Goal: Understand site structure: Understand site structure

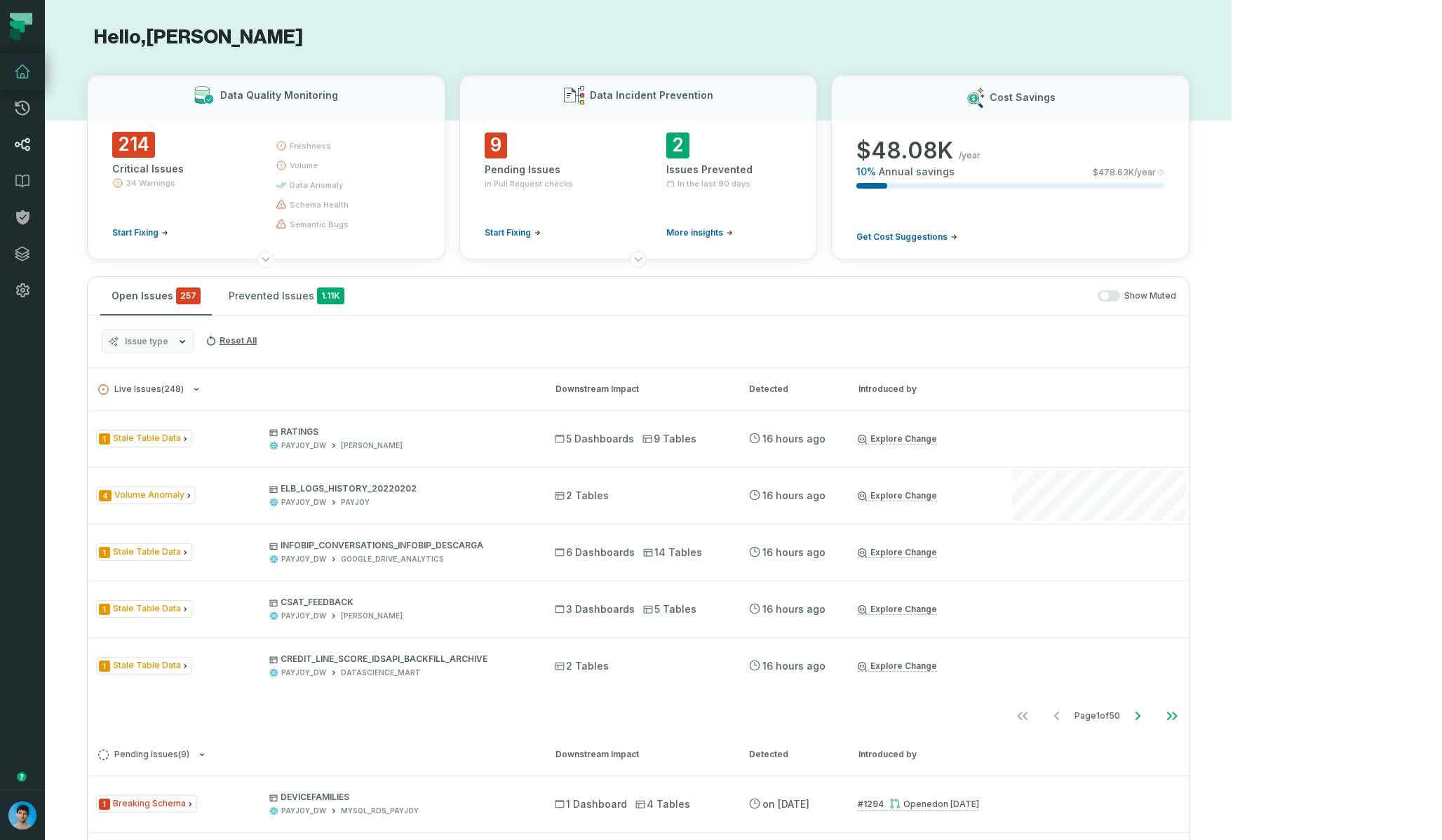
click at [29, 140] on icon at bounding box center [23, 145] width 16 height 13
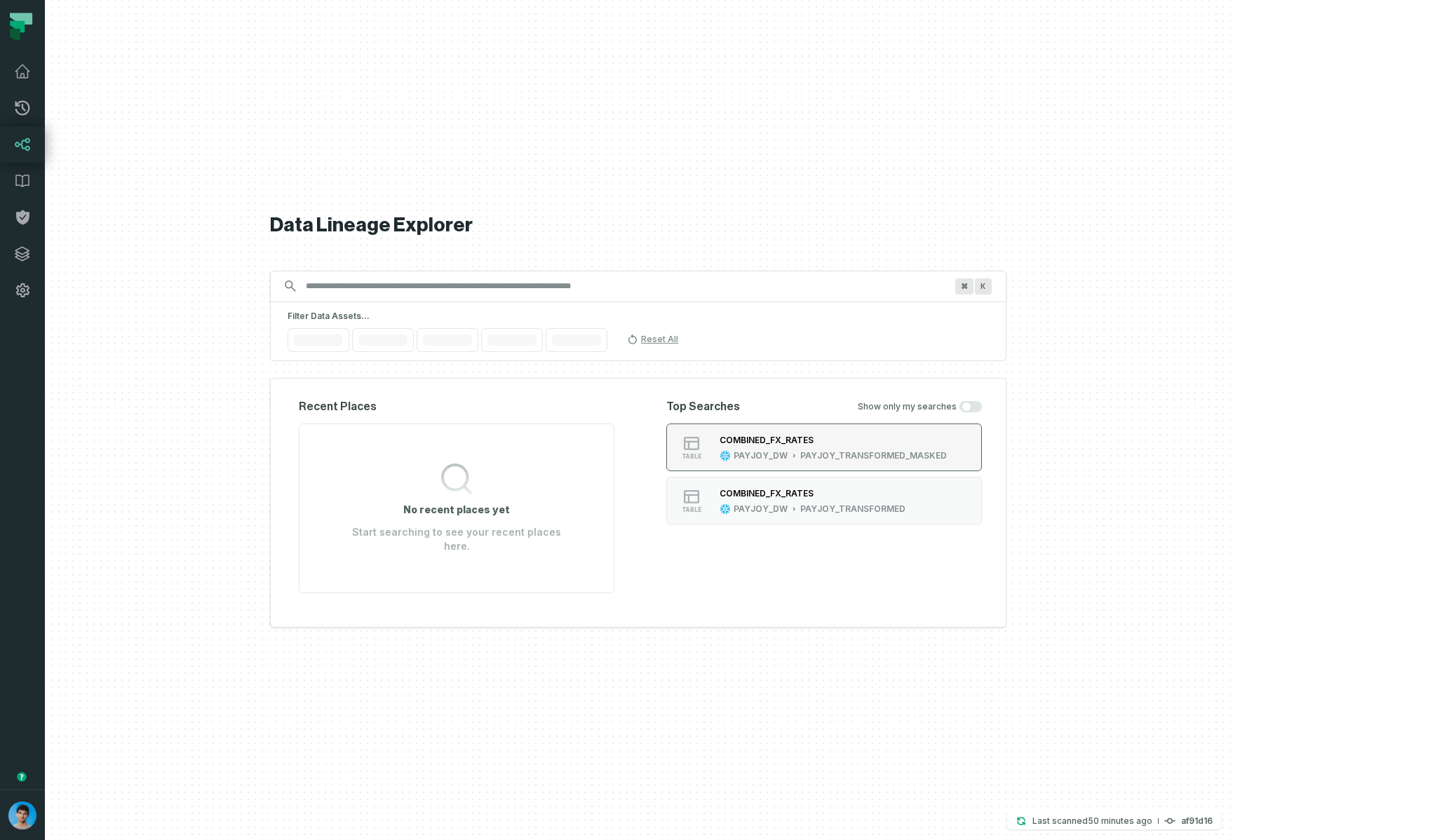
click at [814, 445] on div "COMBINED_FX_RATES" at bounding box center [766, 439] width 94 height 11
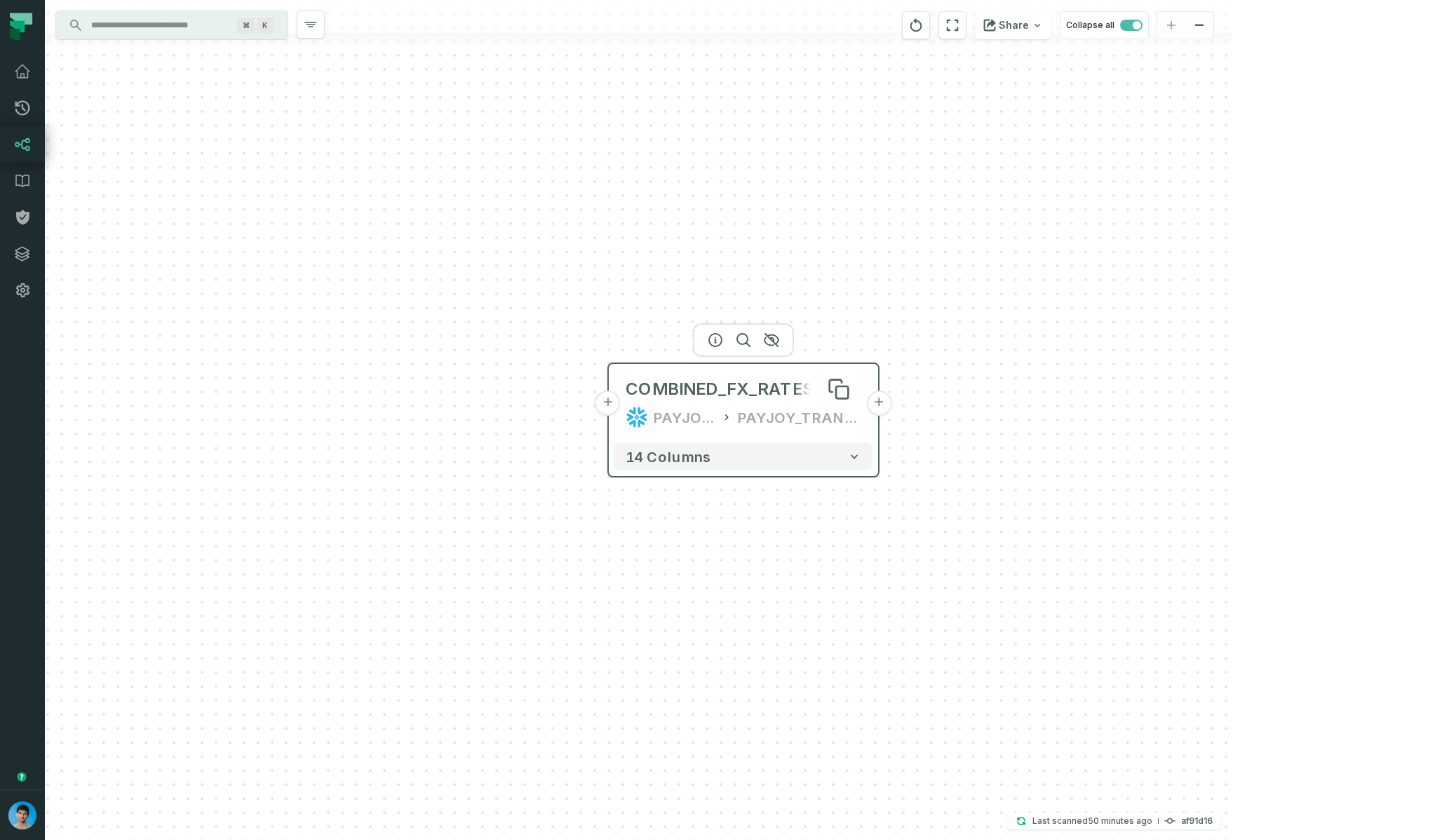
click at [722, 393] on div "COMBINED_FX_RATES" at bounding box center [720, 389] width 188 height 23
click at [714, 338] on icon "button" at bounding box center [715, 340] width 17 height 17
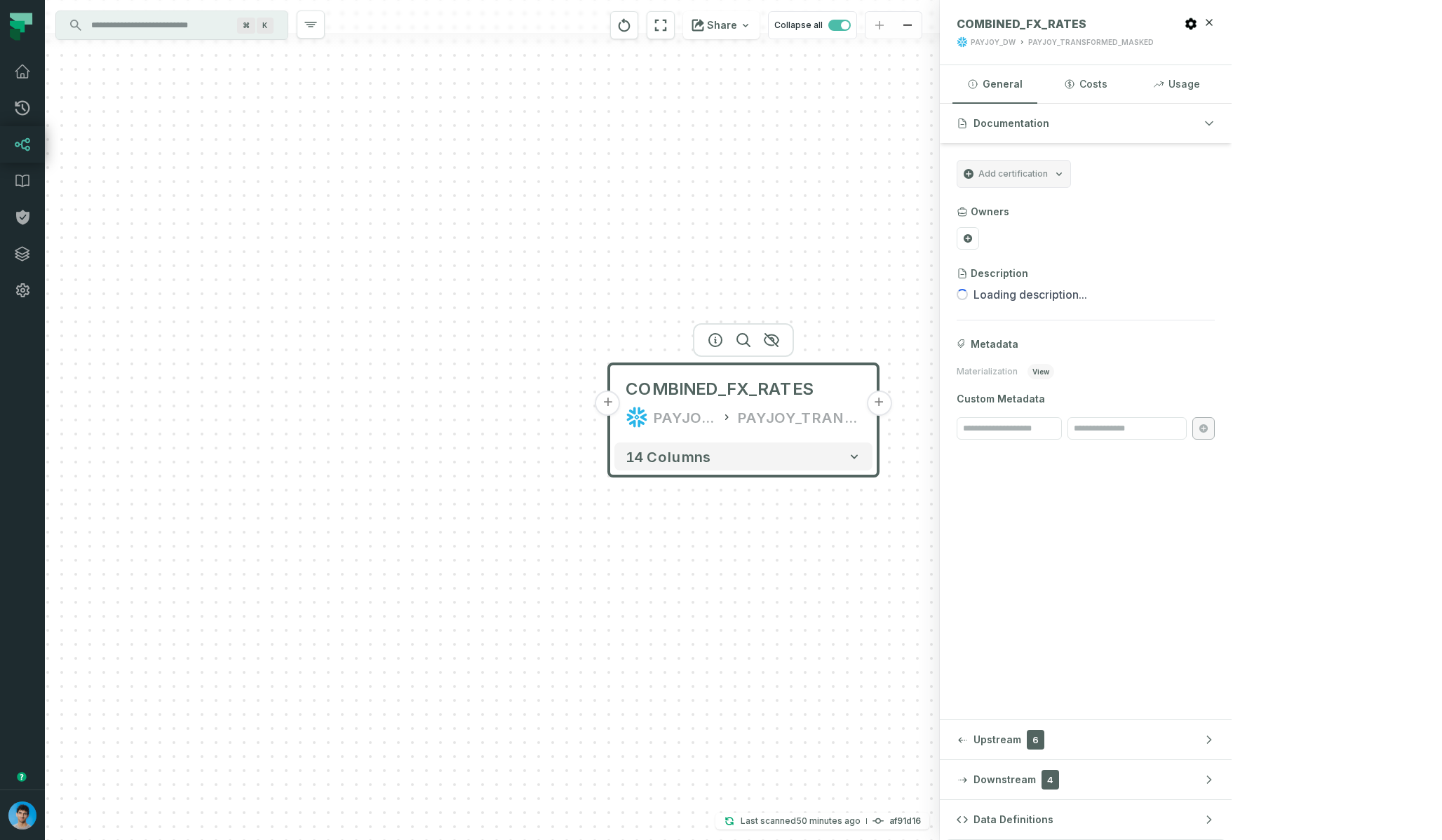
click at [614, 408] on button "+" at bounding box center [608, 403] width 26 height 26
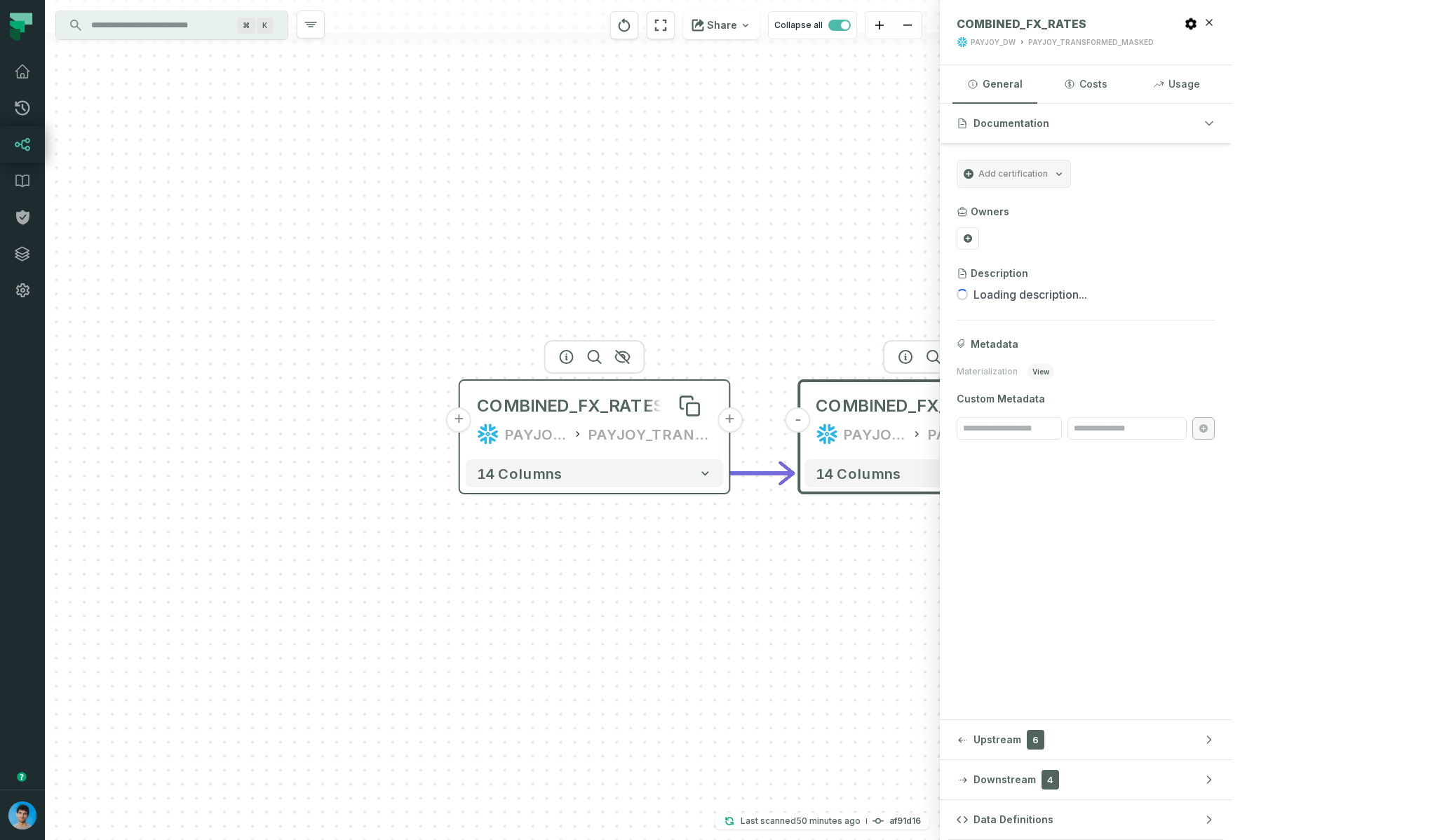
click at [613, 408] on div "COMBINED_FX_RATES" at bounding box center [571, 406] width 188 height 23
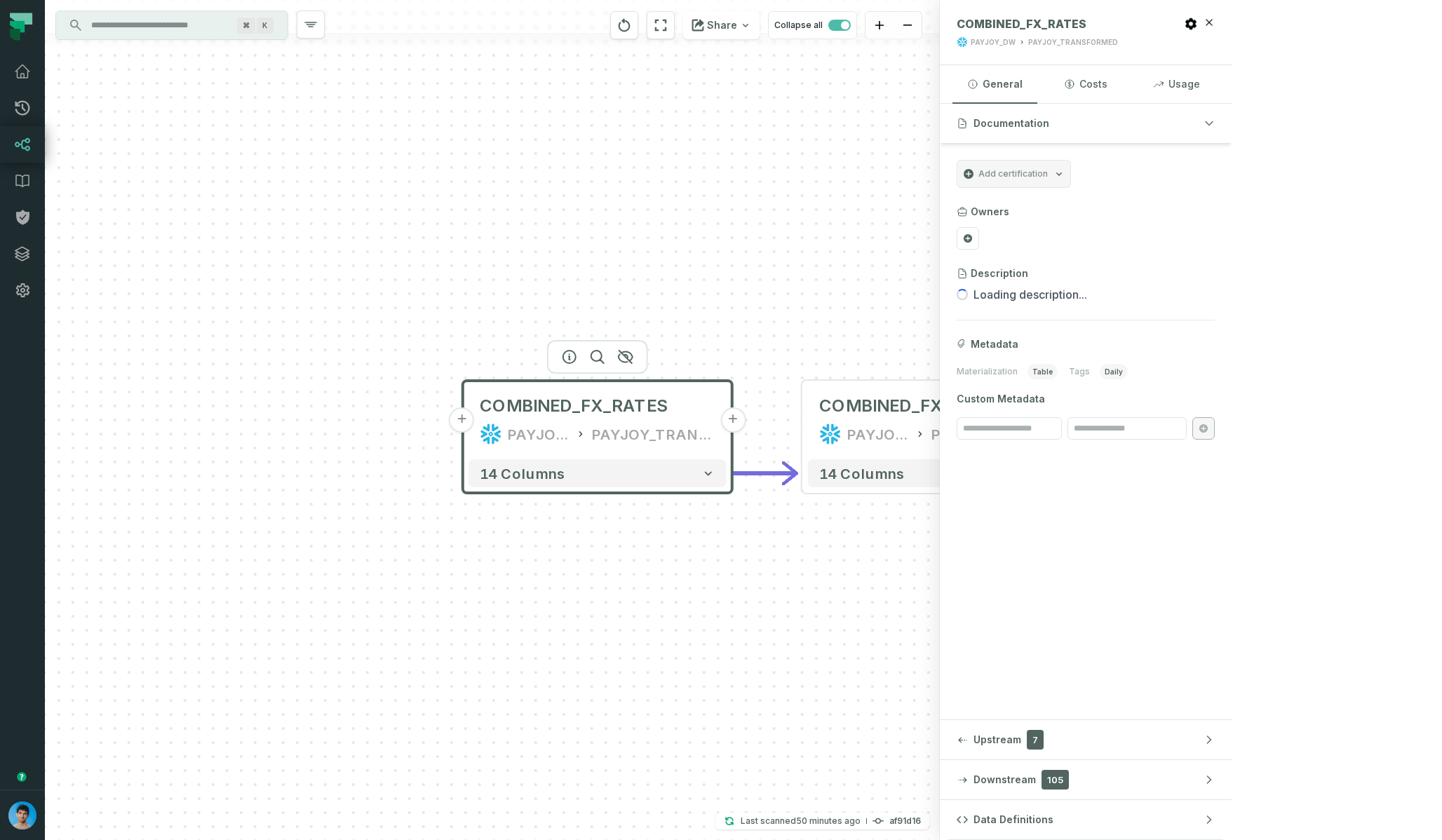
click at [468, 426] on button "+" at bounding box center [462, 420] width 26 height 26
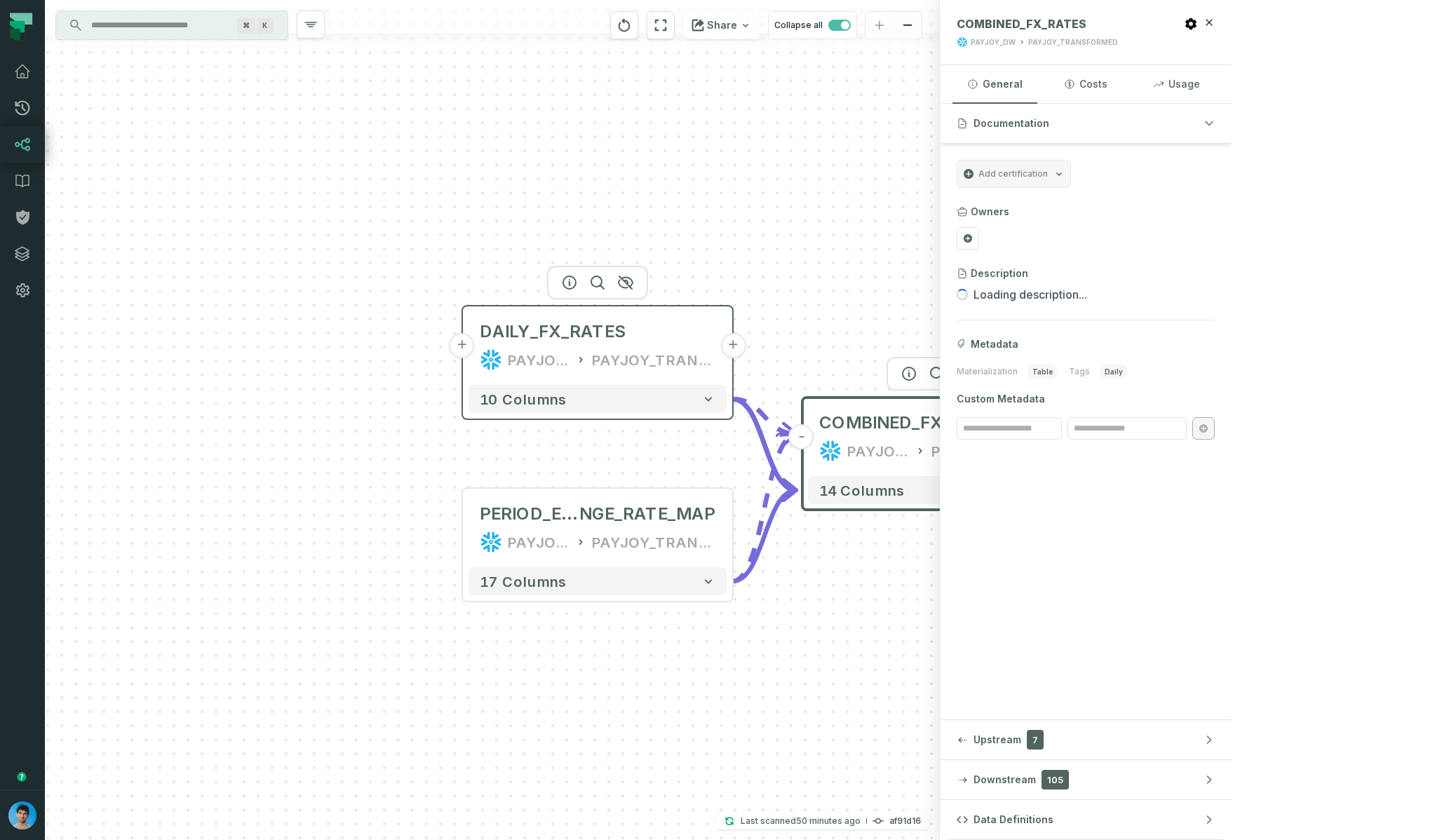
click at [558, 347] on div "DAILY_FX_RATES PAYJOY_DW PAYJOY_TRANSFORMED" at bounding box center [598, 345] width 258 height 67
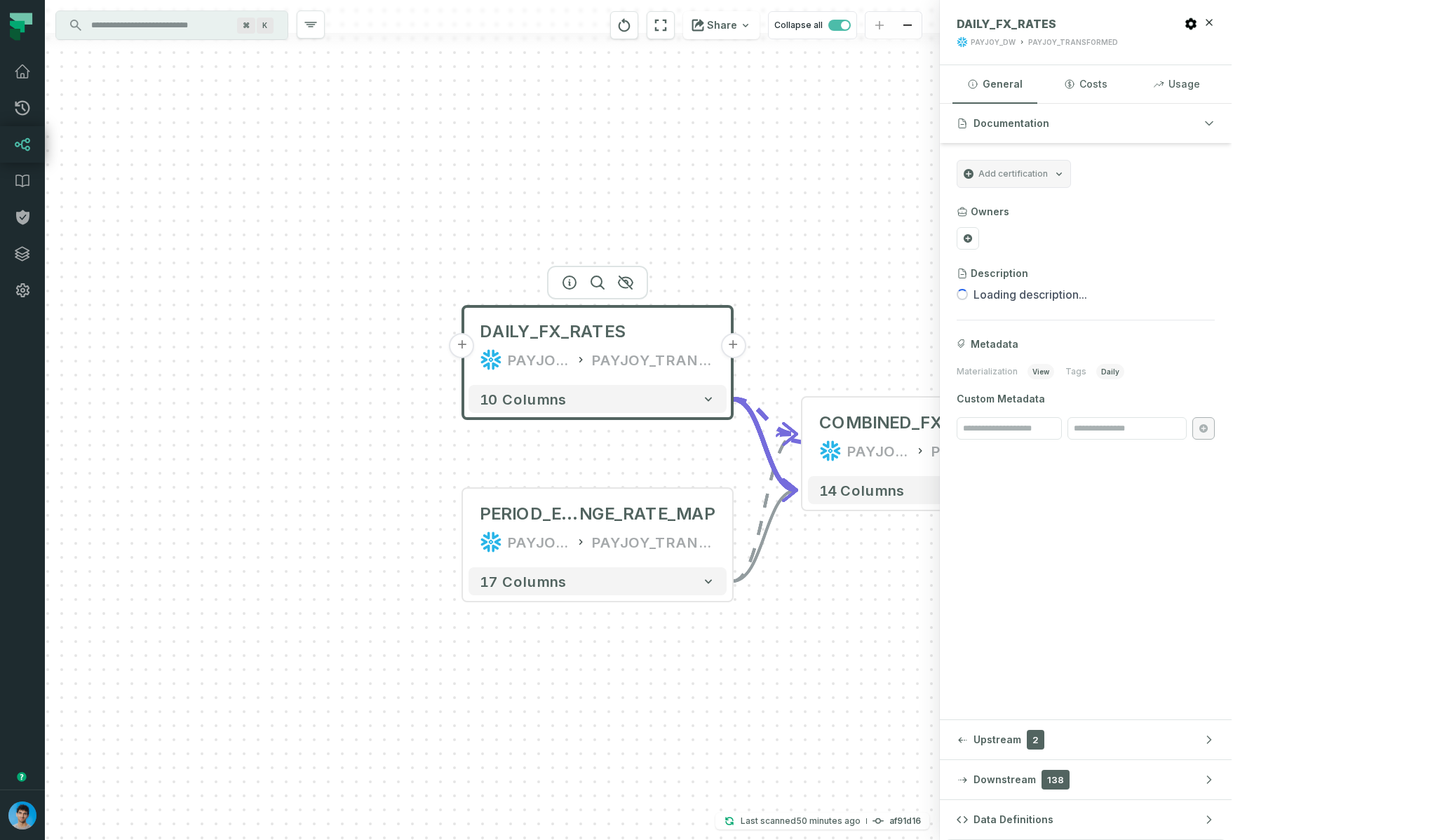
click at [457, 349] on button "+" at bounding box center [462, 346] width 26 height 26
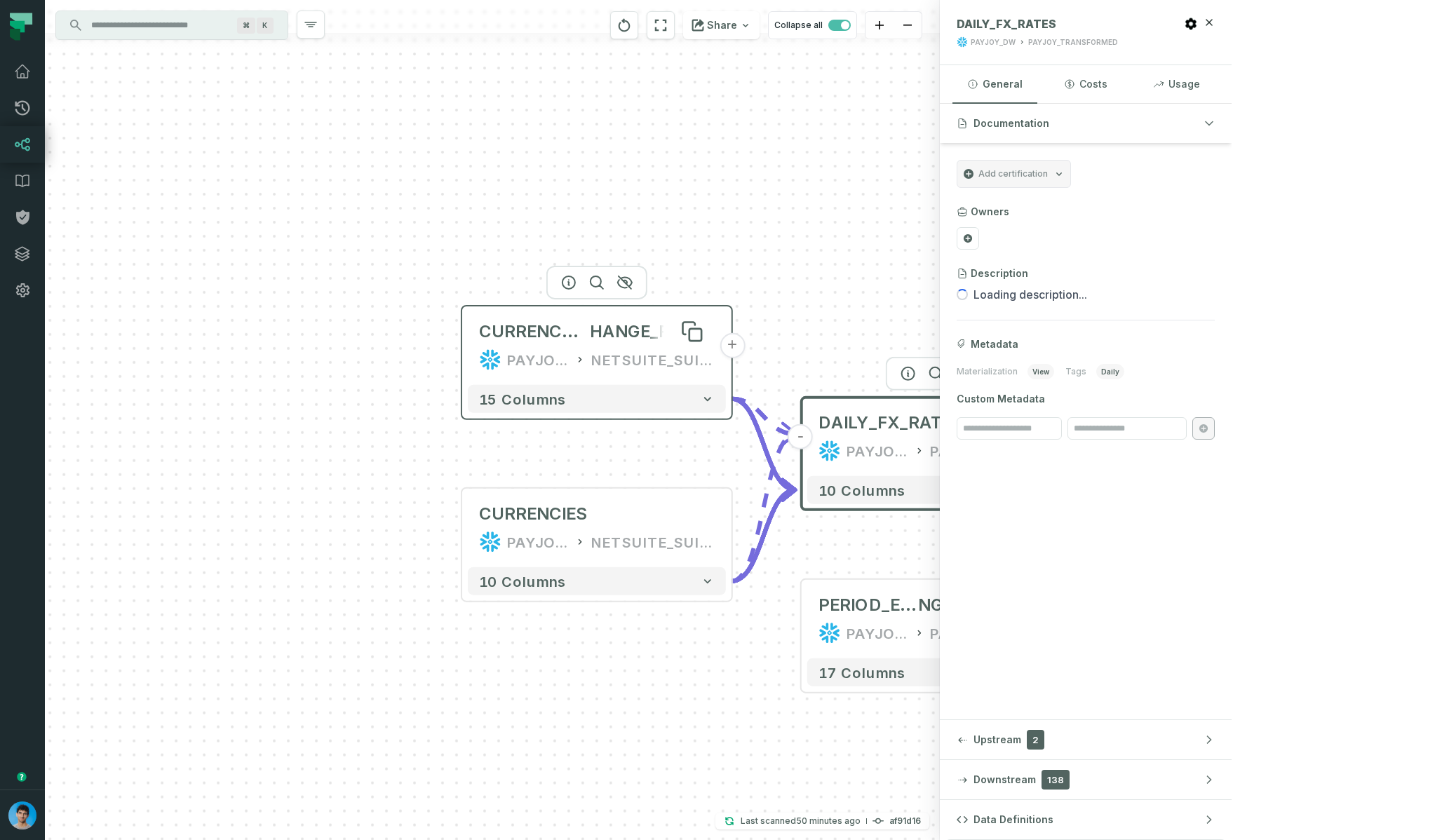
click at [510, 331] on span "CURRENCY_EXC" at bounding box center [535, 332] width 111 height 23
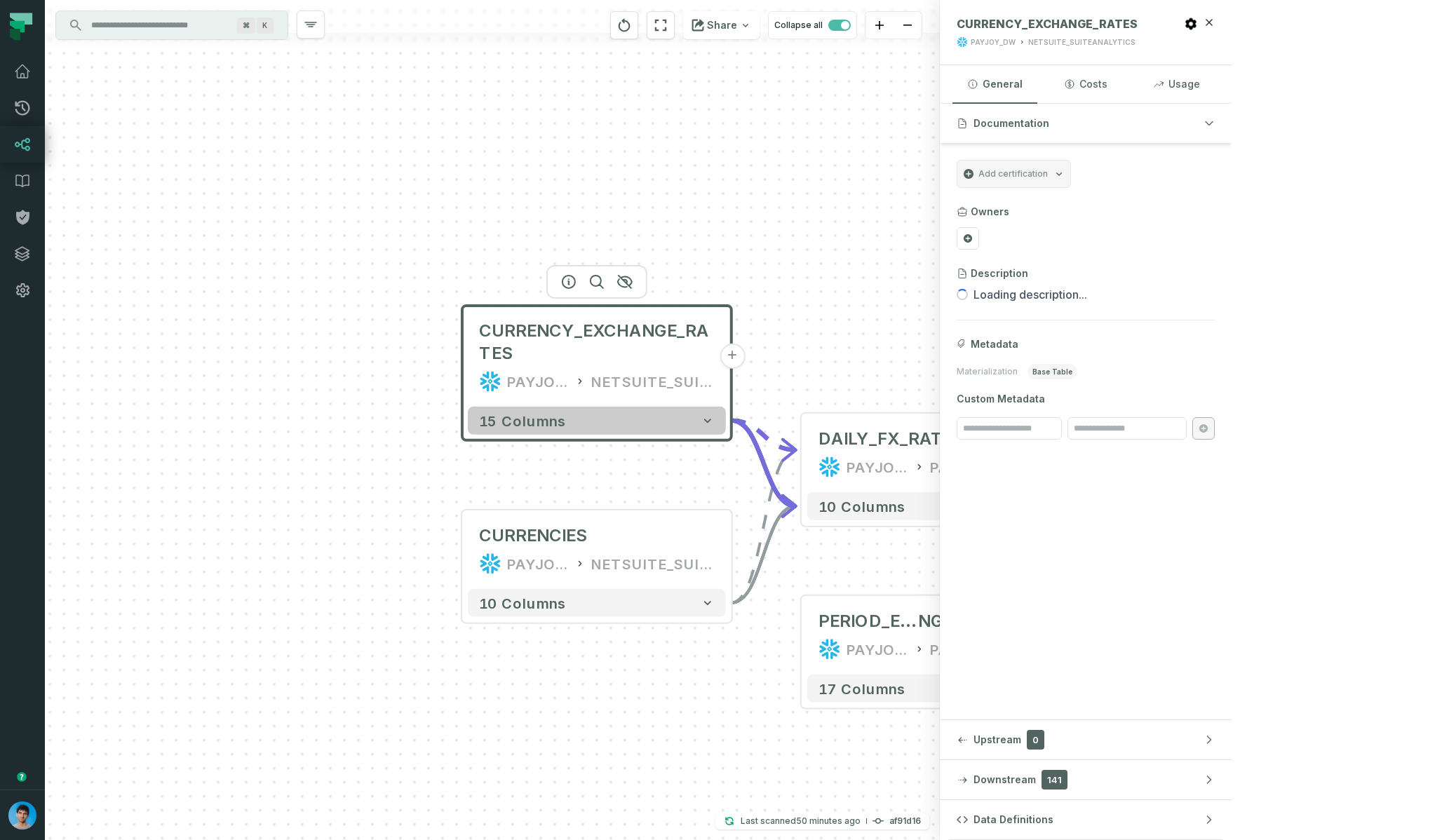
click at [578, 430] on button "15 columns" at bounding box center [597, 421] width 258 height 28
click at [581, 427] on button "15 columns" at bounding box center [597, 421] width 258 height 28
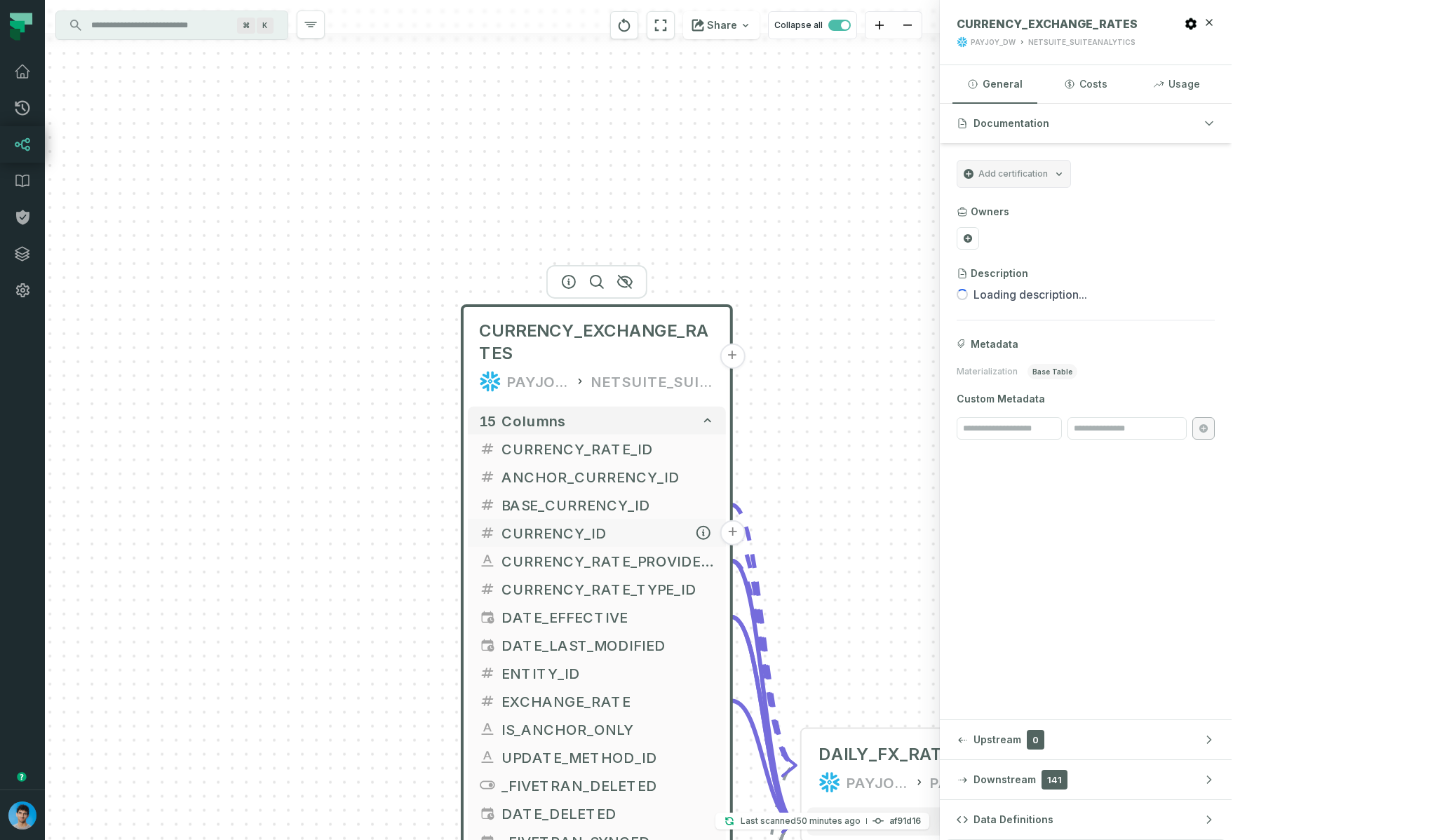
click at [564, 521] on button "CURRENCY_ID" at bounding box center [597, 533] width 258 height 28
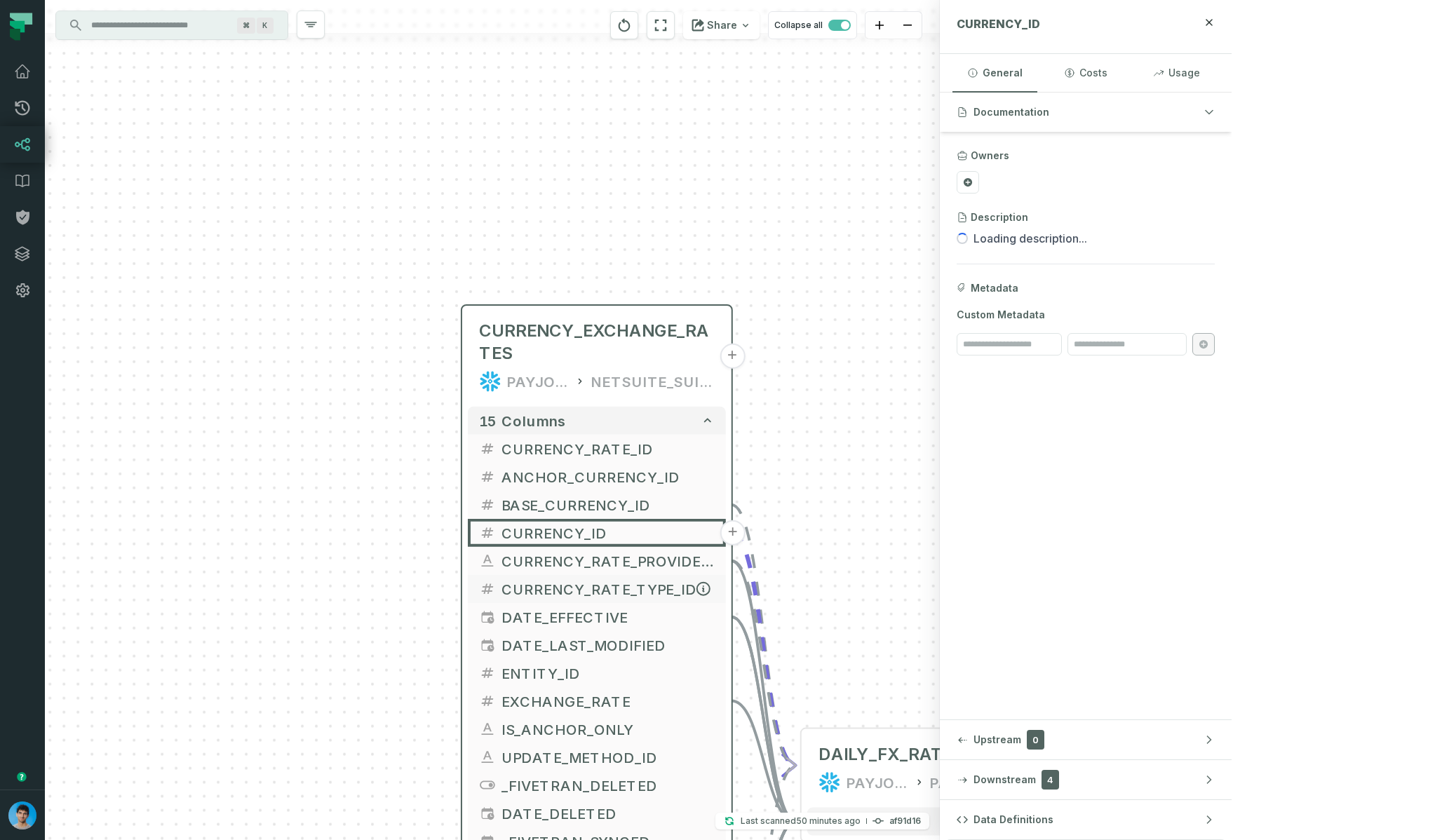
click at [576, 591] on span "CURRENCY_RATE_TYPE_ID" at bounding box center [608, 589] width 213 height 21
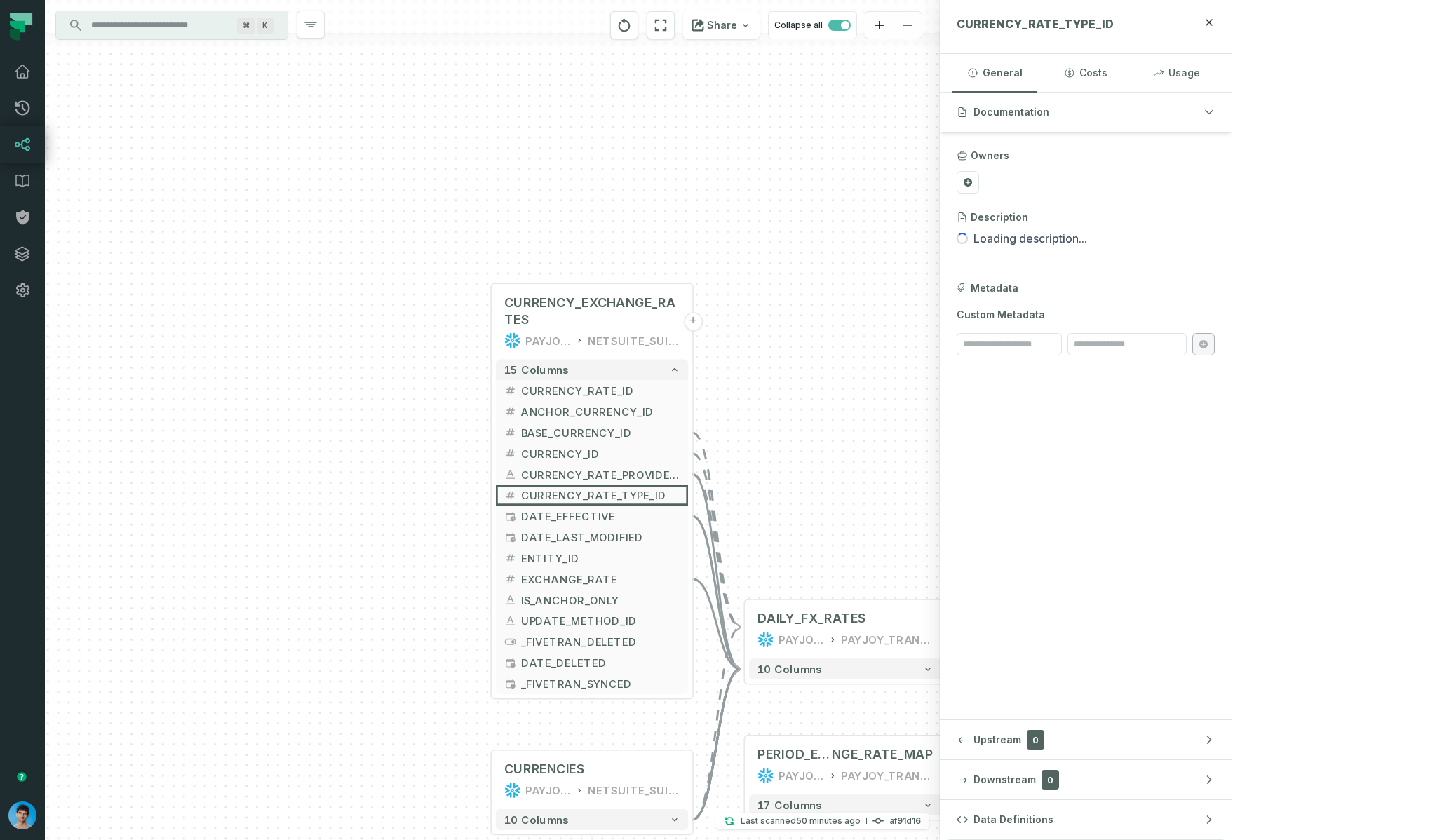
drag, startPoint x: 421, startPoint y: 691, endPoint x: 421, endPoint y: 537, distance: 154.0
click at [421, 537] on div "CURRENCY_EXCHANGE_RATES PAYJOY_DW NETSUITE_SUITEANALYTICS + 15 columns CURRENCY…" at bounding box center [492, 420] width 895 height 840
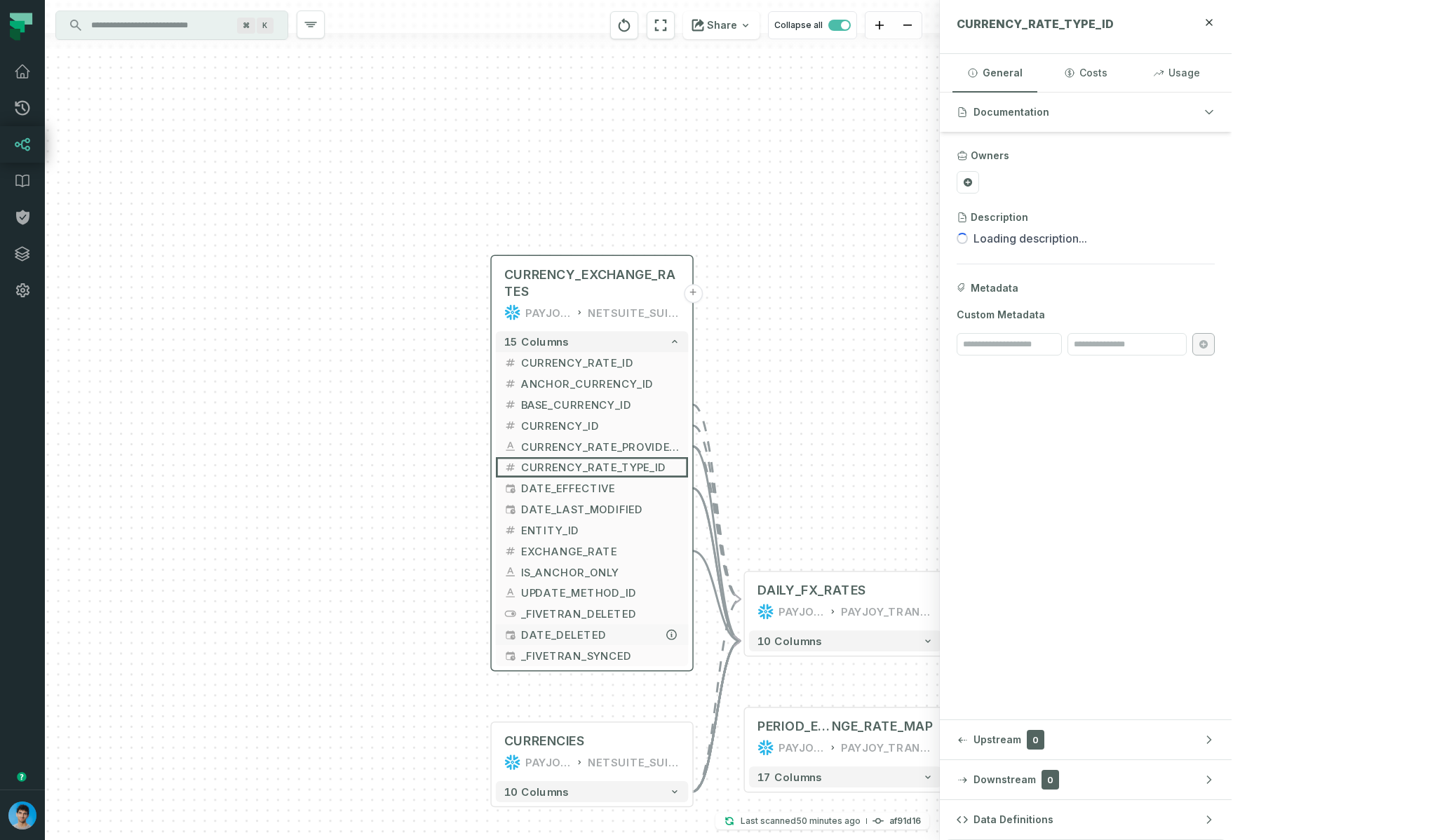
click at [518, 631] on button "DATE_DELETED" at bounding box center [593, 635] width 193 height 21
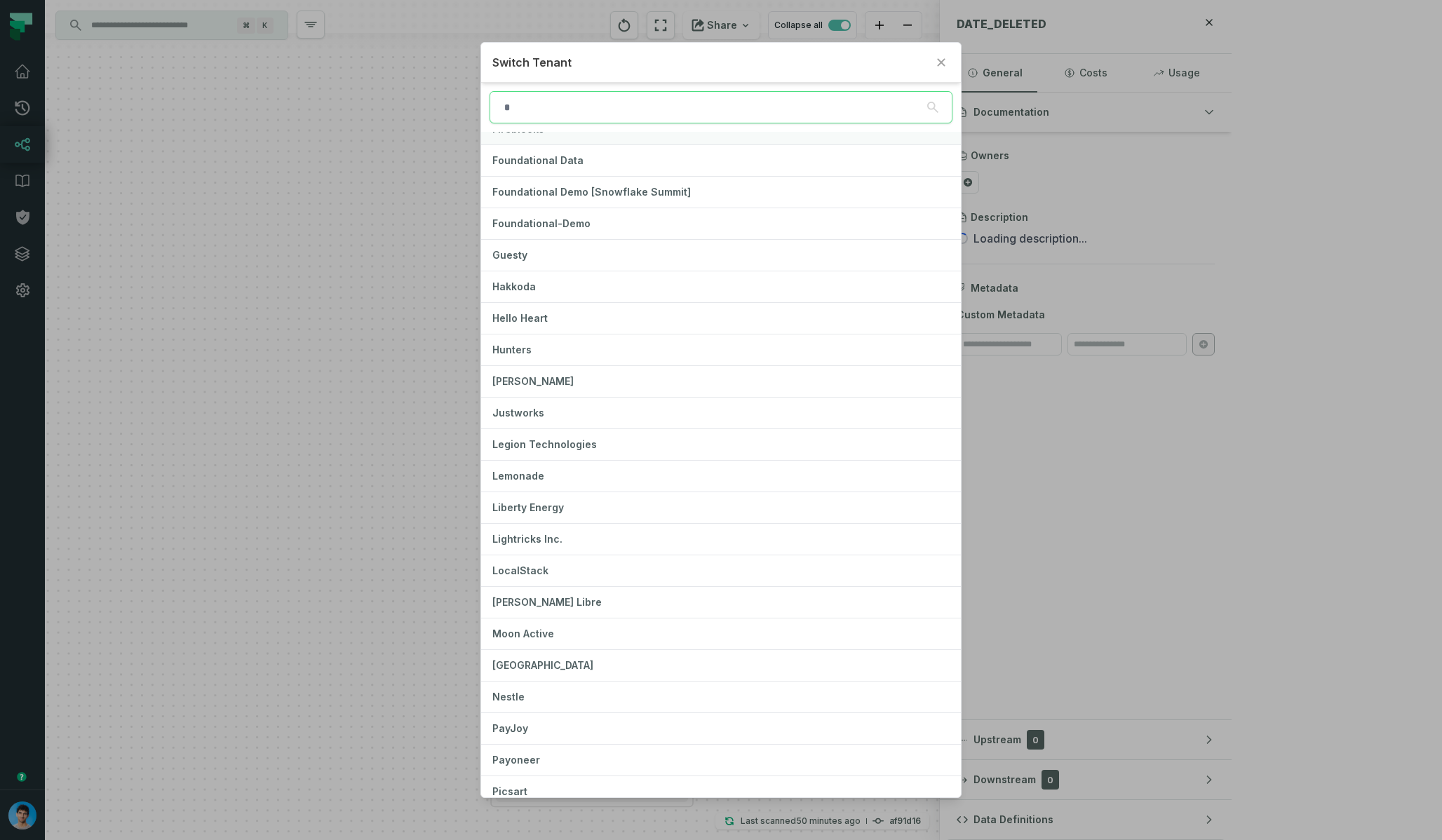
scroll to position [472, 0]
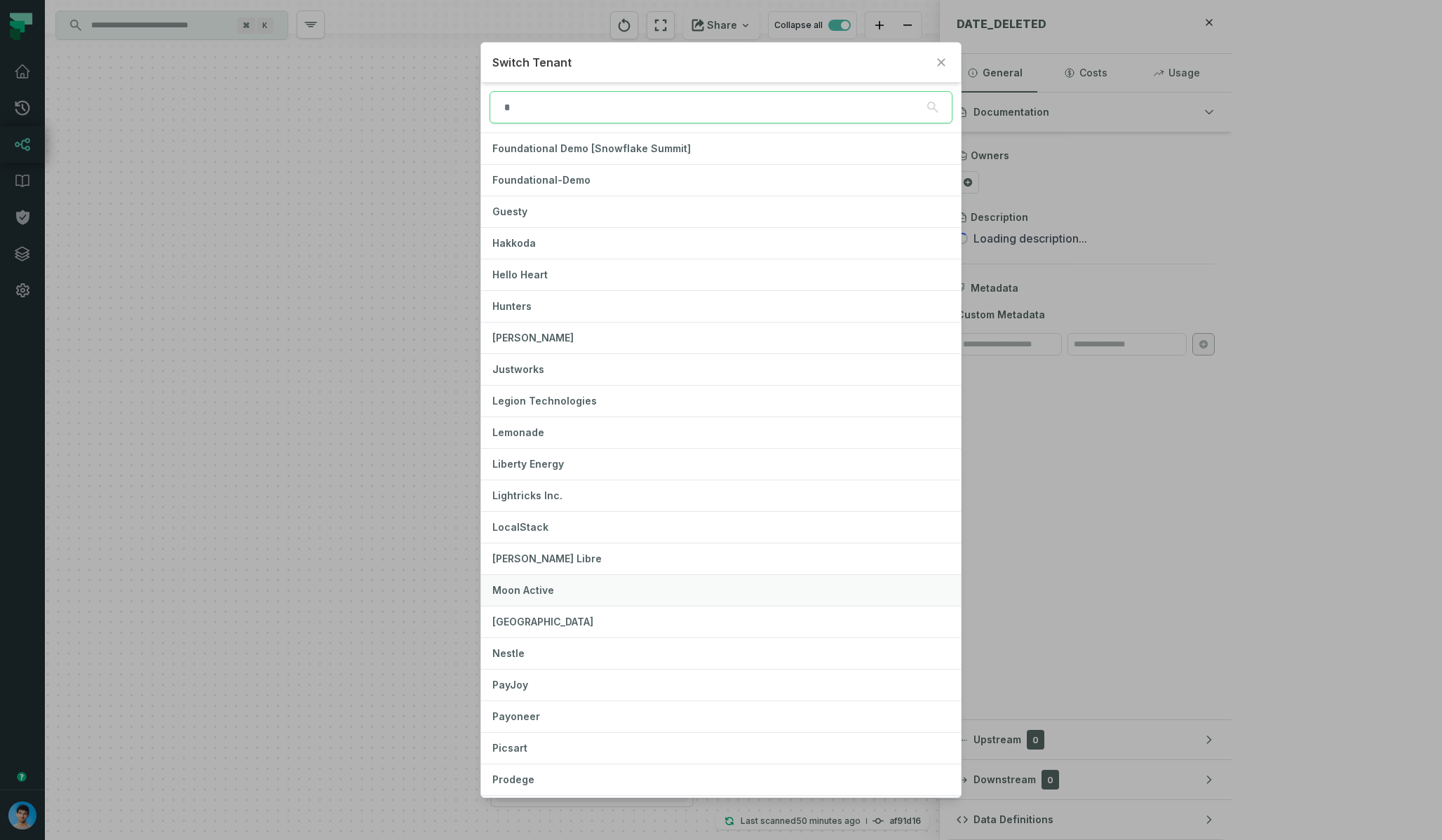
click at [565, 596] on button "Moon Active" at bounding box center [721, 590] width 479 height 31
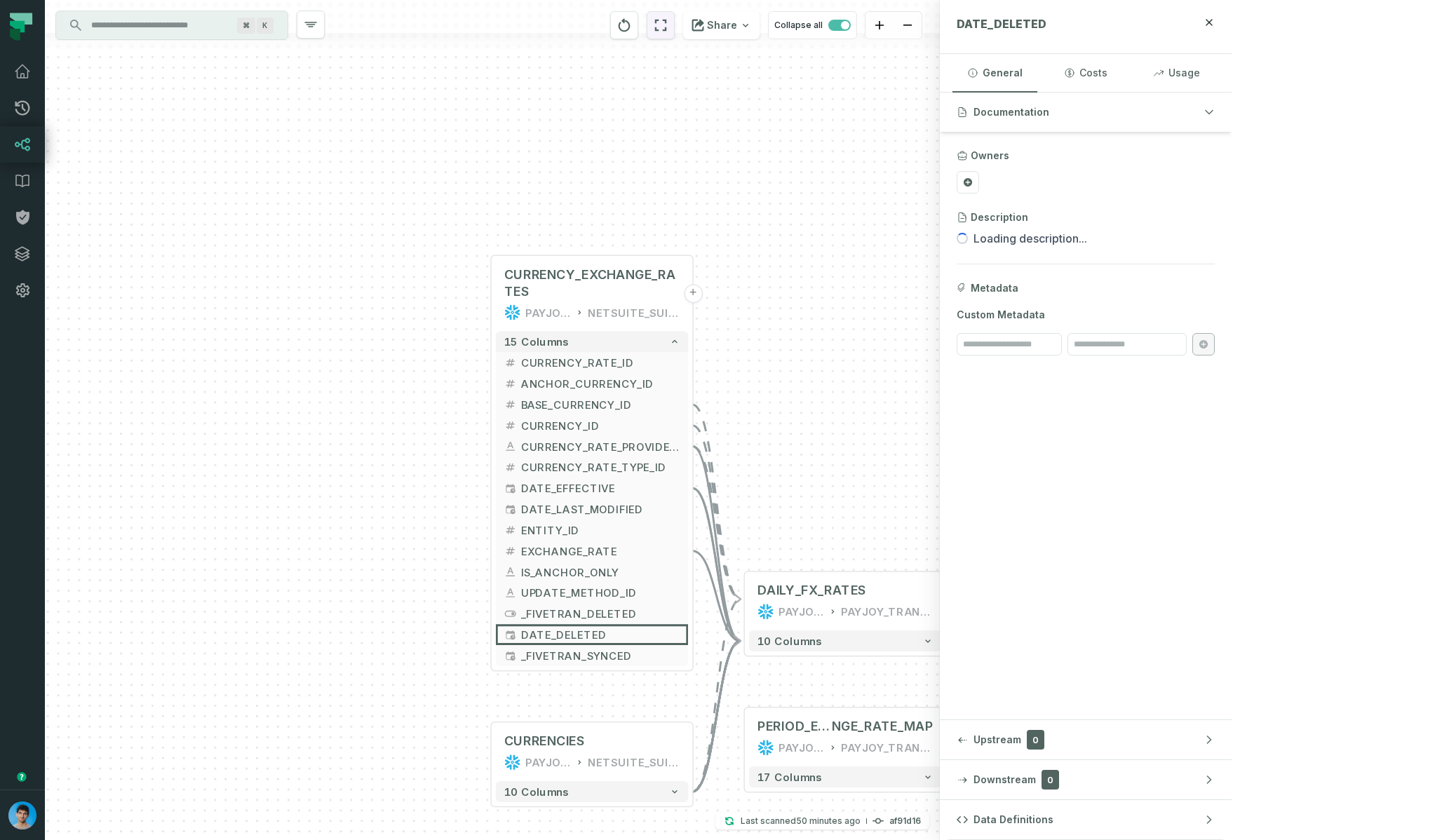
click at [669, 28] on icon "reset" at bounding box center [661, 26] width 16 height 17
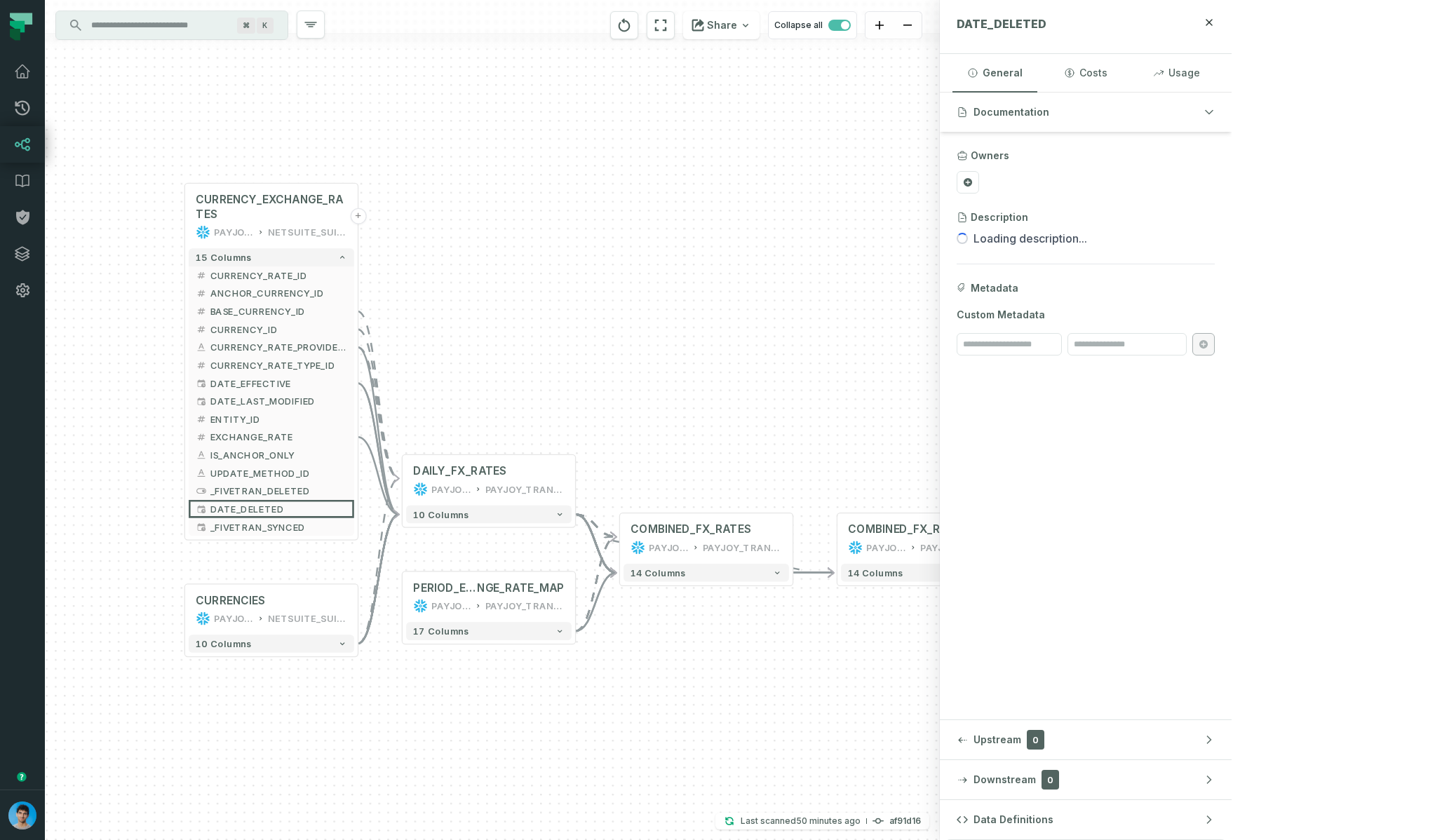
click at [854, 27] on div "Share Collapse all" at bounding box center [734, 25] width 269 height 50
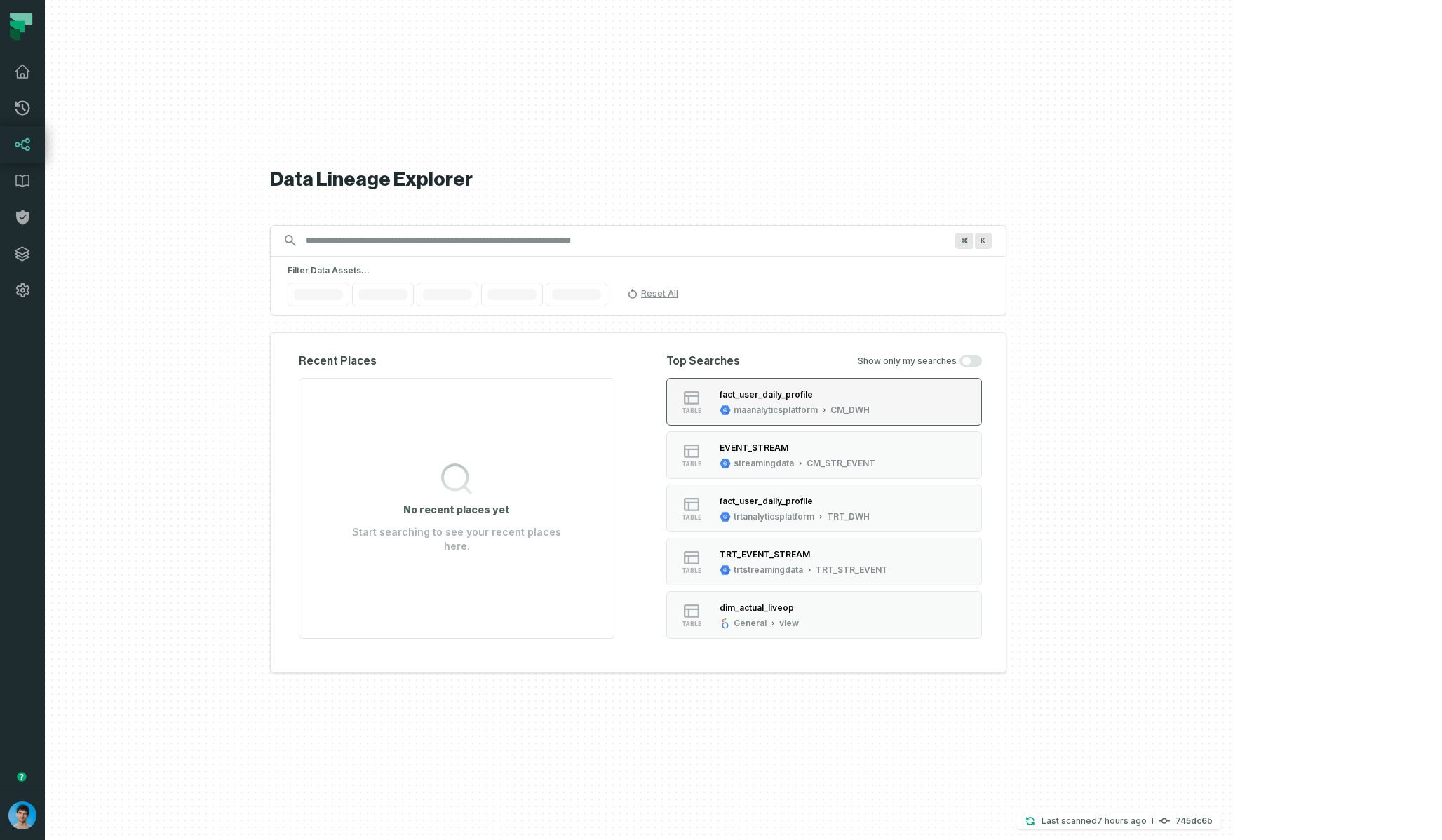
click at [870, 400] on div "fact_user_daily_profile" at bounding box center [795, 395] width 150 height 14
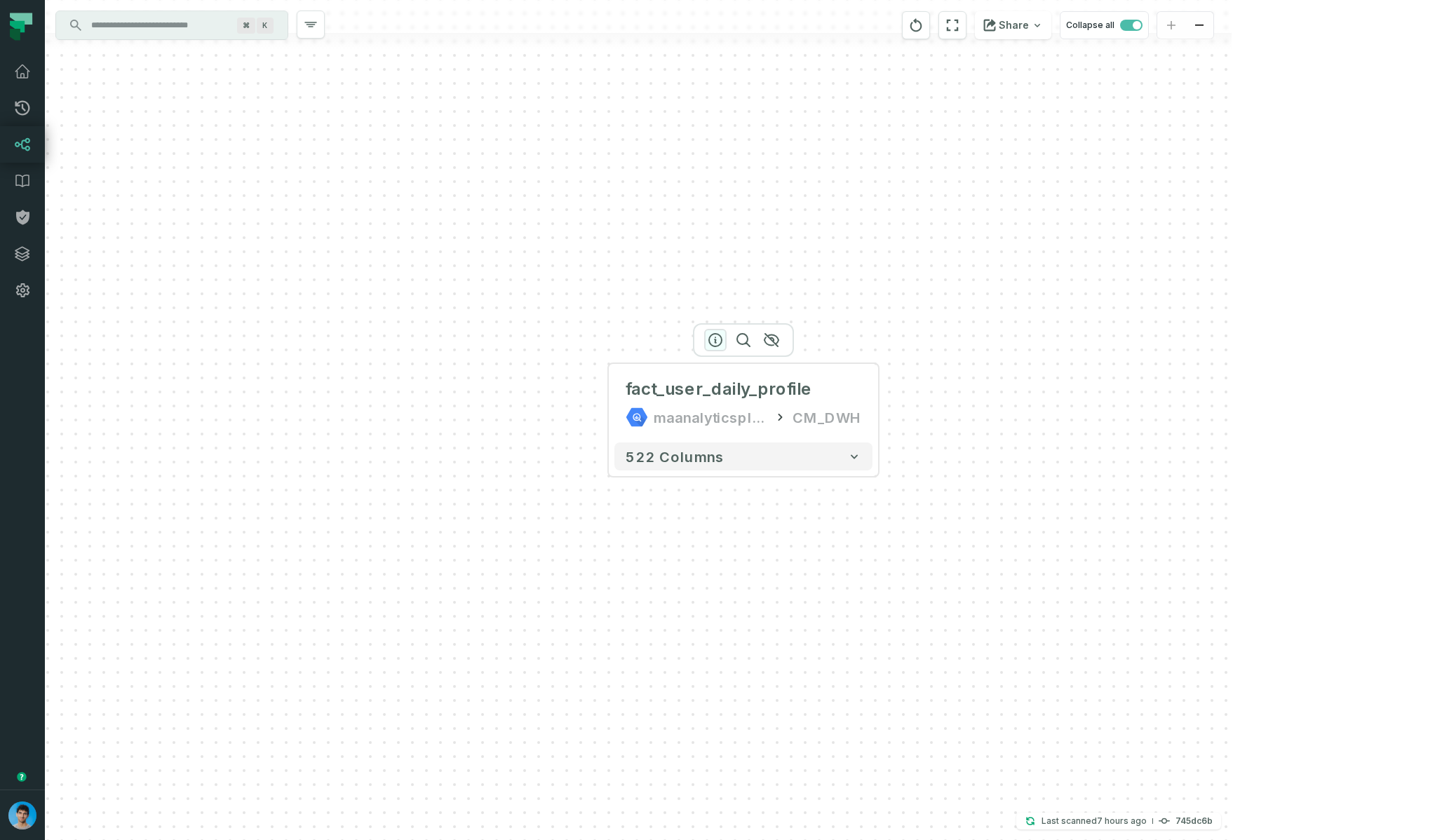
click at [715, 337] on icon "button" at bounding box center [715, 340] width 17 height 17
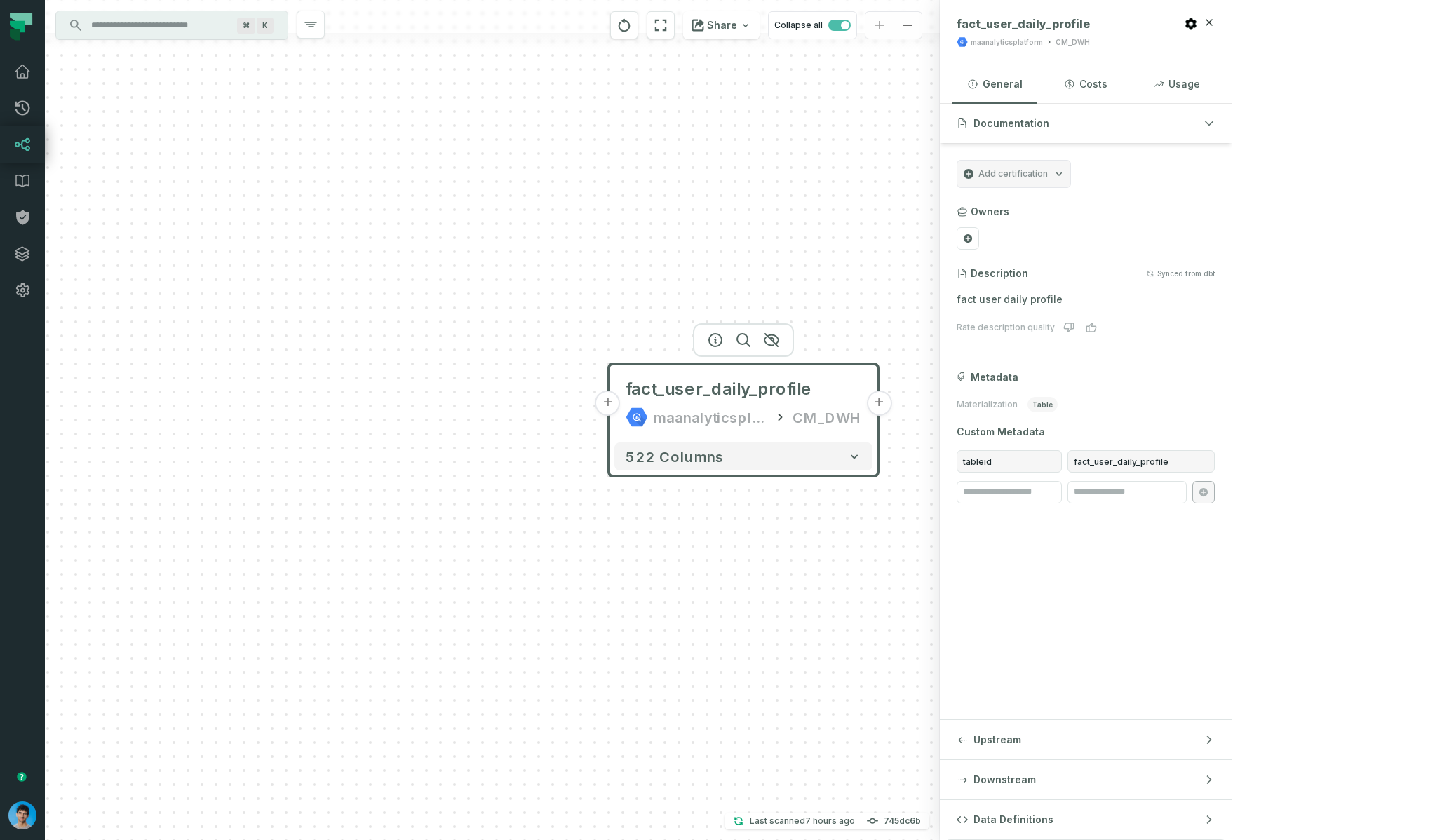
click at [604, 405] on button "+" at bounding box center [608, 403] width 26 height 26
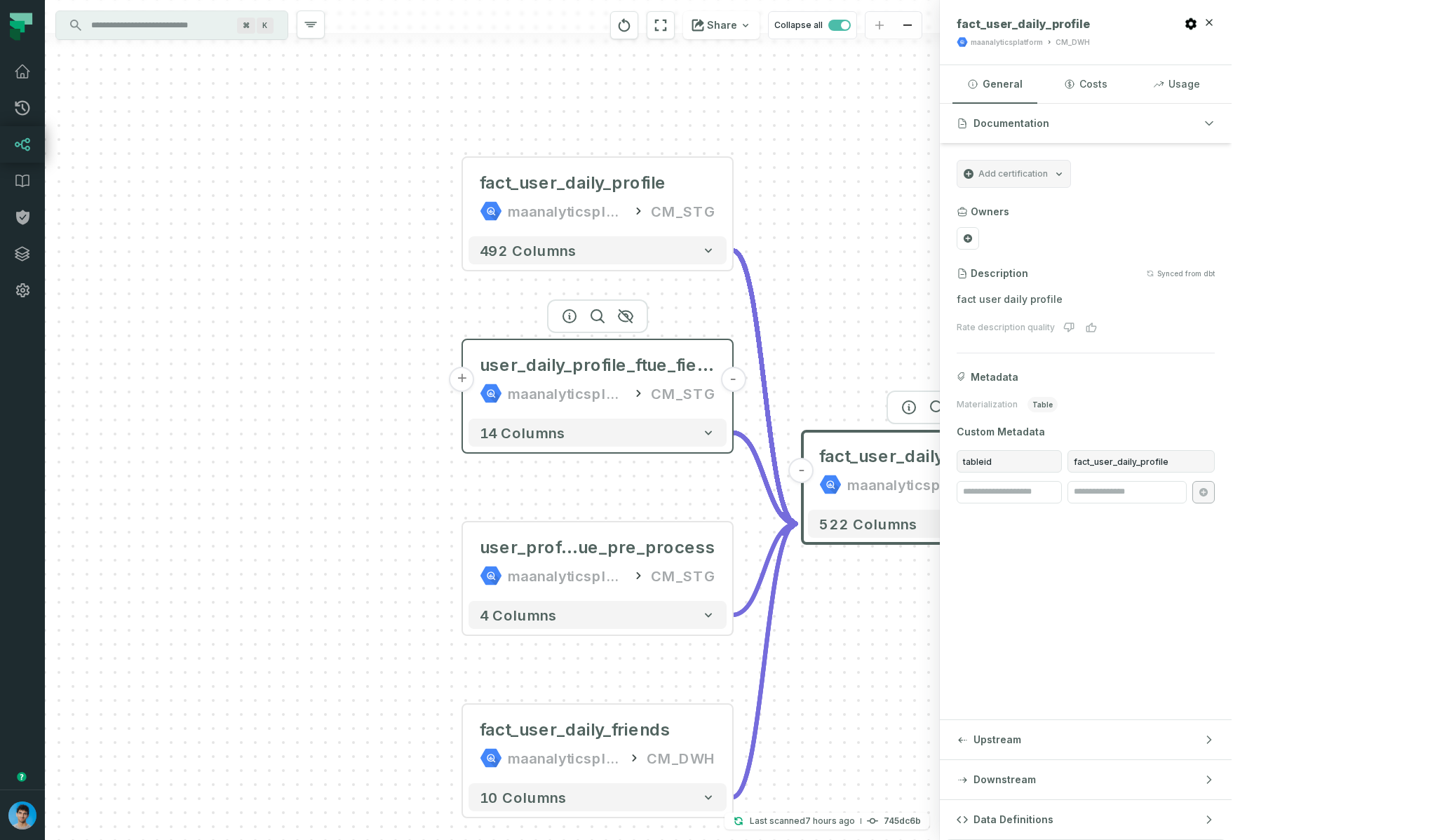
click at [620, 381] on div "user_daily_profile_ftue_fields maanalyticsplatform CM_STG" at bounding box center [598, 379] width 258 height 67
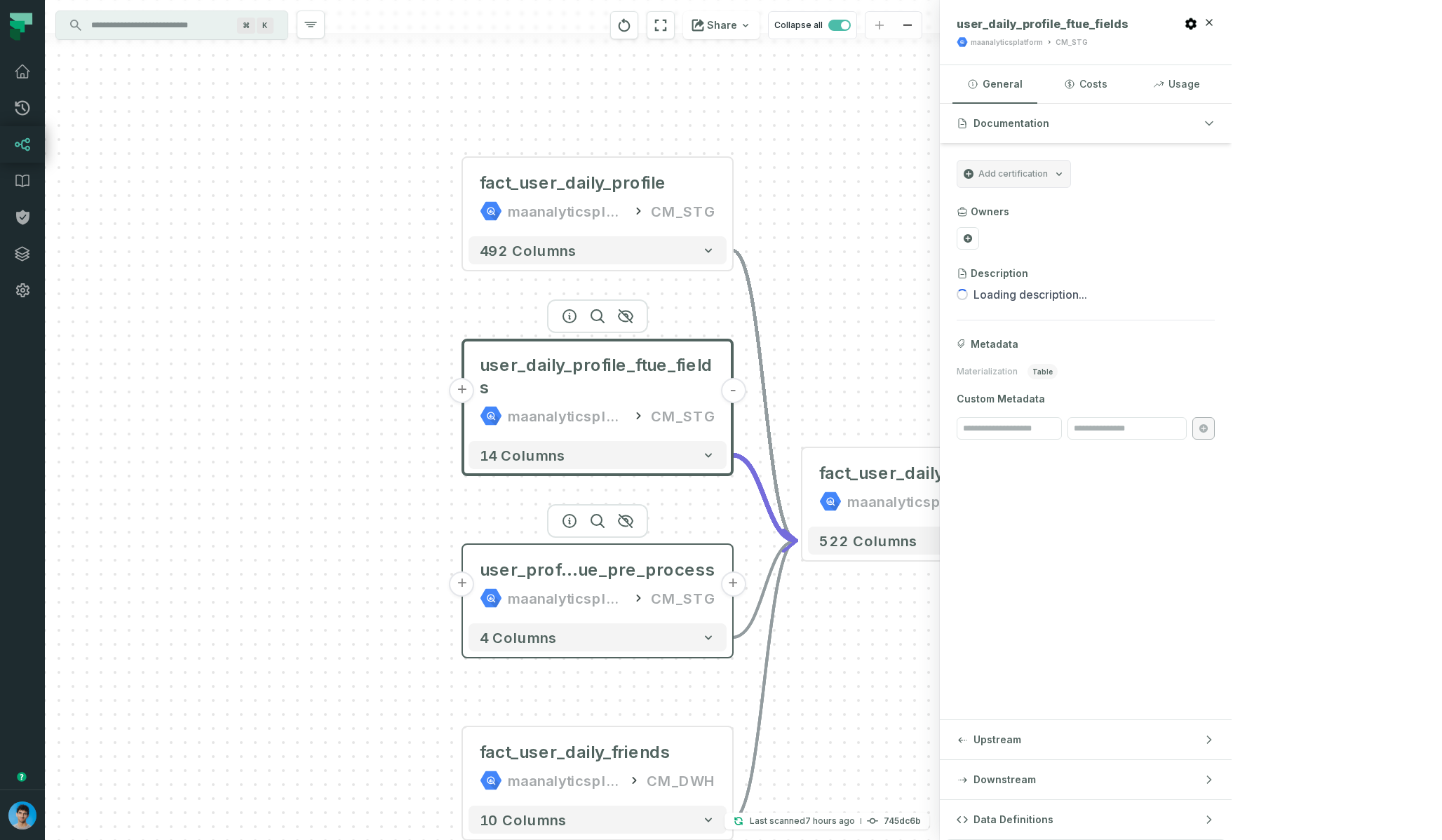
click at [642, 588] on div "maanalyticsplatform CM_STG" at bounding box center [598, 598] width 235 height 23
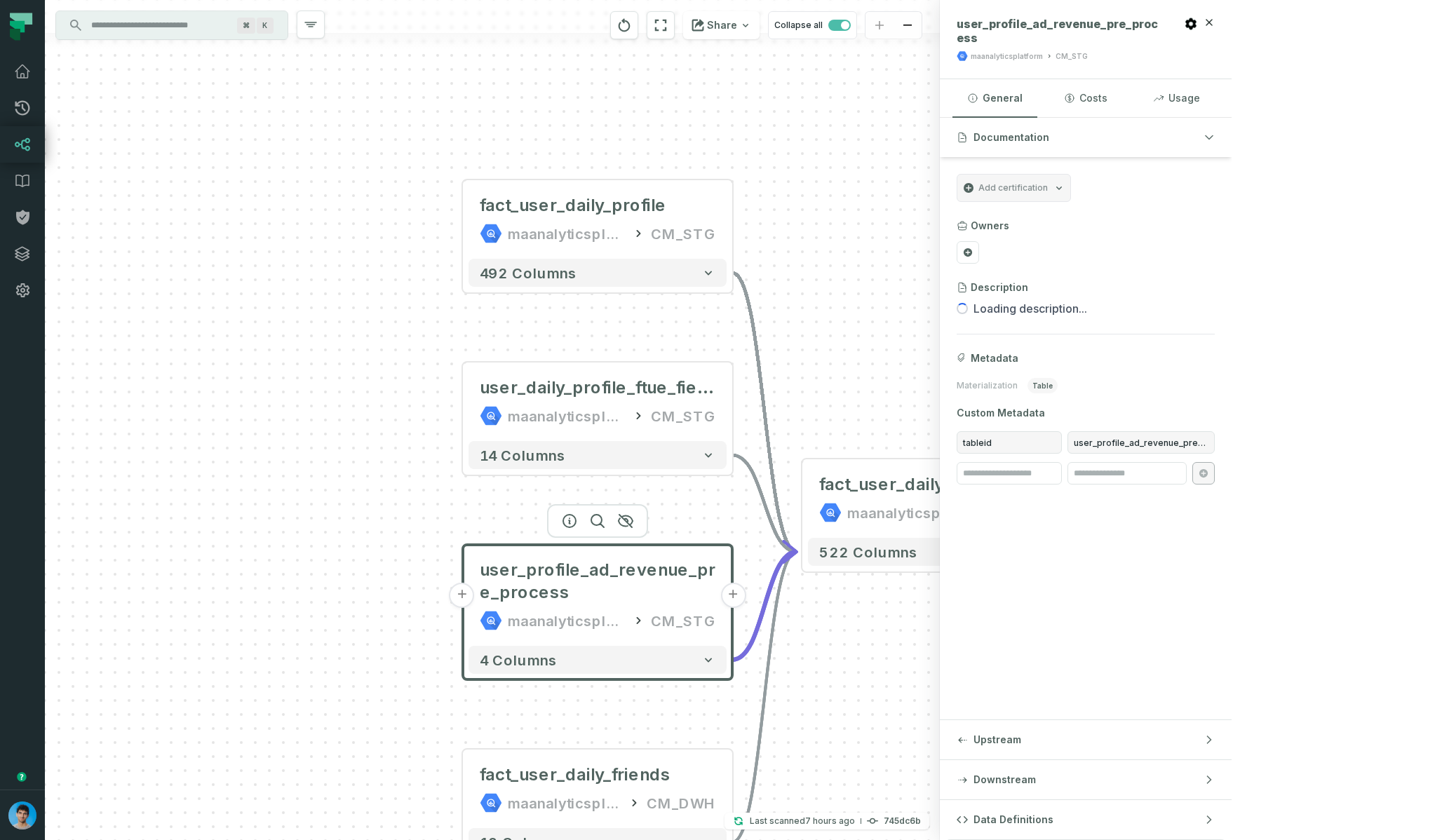
click at [1062, 442] on span "tableid" at bounding box center [1010, 442] width 105 height 23
click at [1215, 448] on span "user_profile_ad_revenue_pre_process" at bounding box center [1141, 442] width 147 height 23
click at [1215, 443] on span "user_profile_ad_revenue_pre_process" at bounding box center [1141, 442] width 147 height 23
copy span "user_profile_ad_revenue_pre_process"
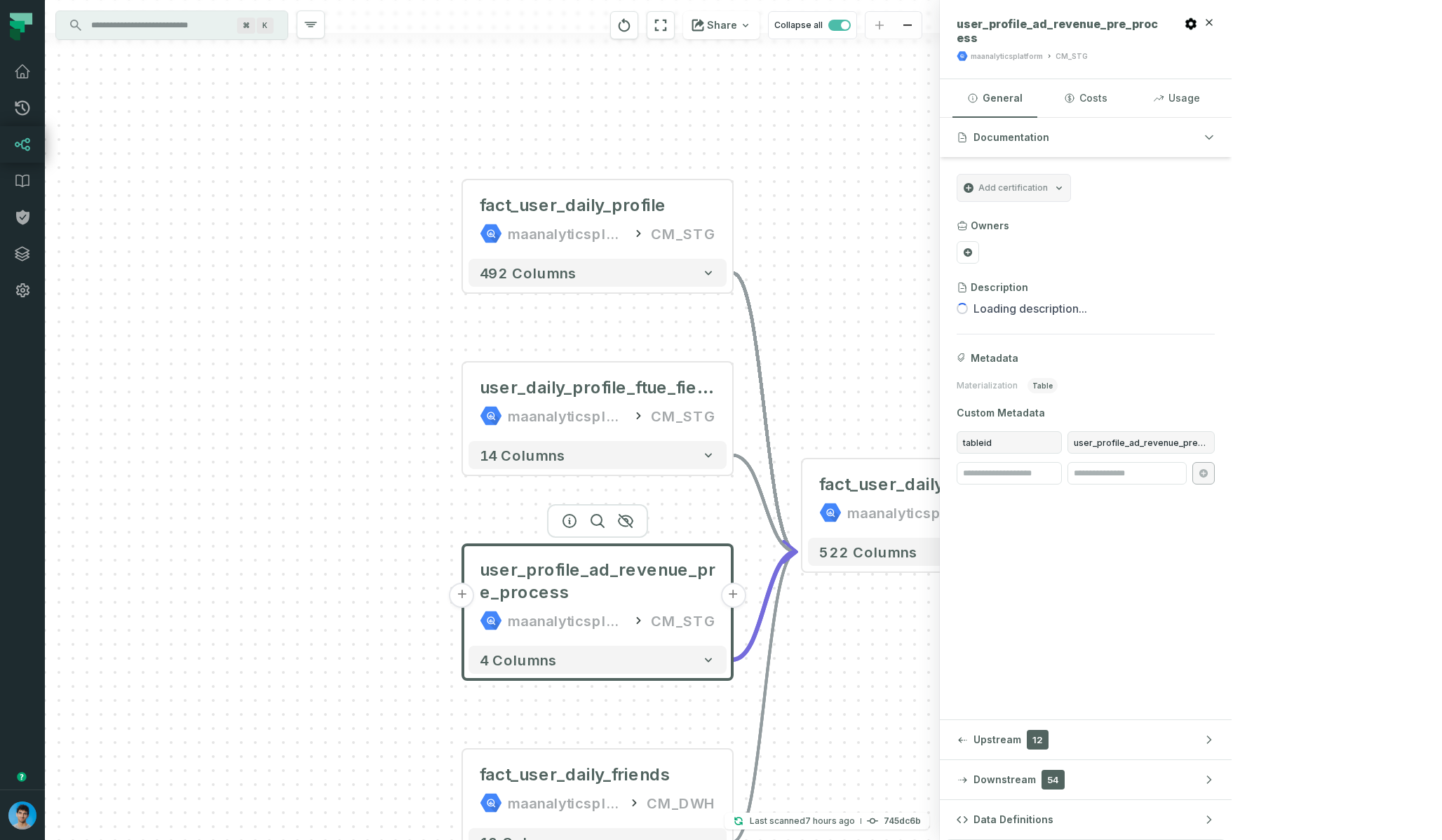
click at [151, 34] on input "Discovery Provider cmdk menu" at bounding box center [160, 26] width 153 height 23
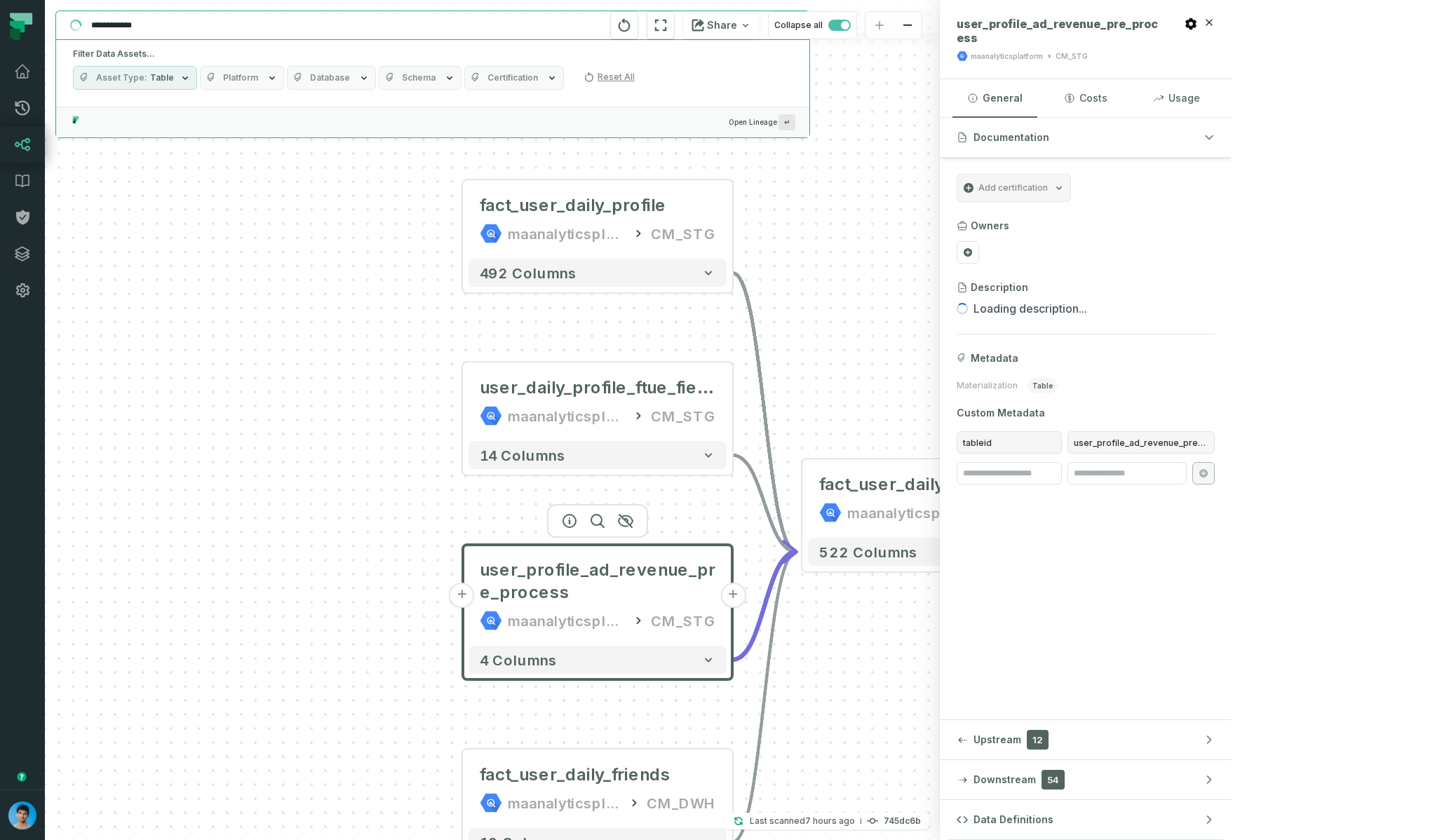
paste input "**********"
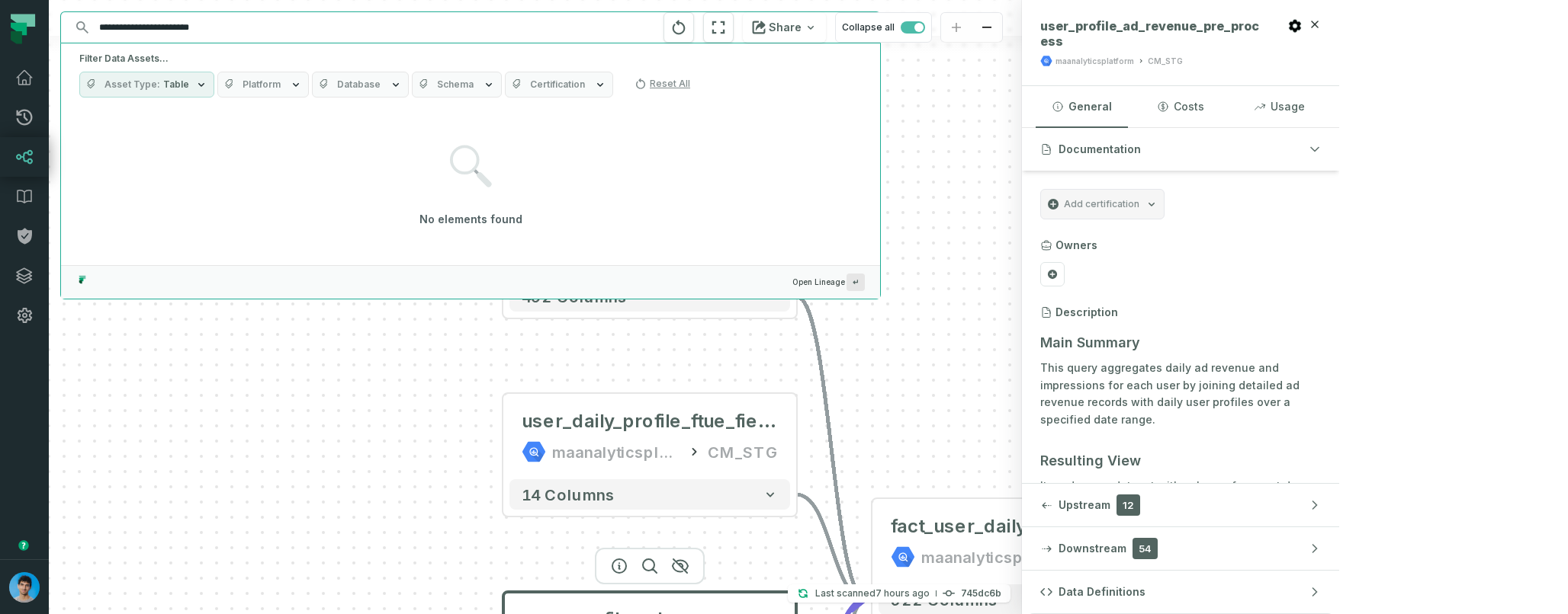
click at [236, 32] on input "**********" at bounding box center [469, 28] width 758 height 25
type input "**********"
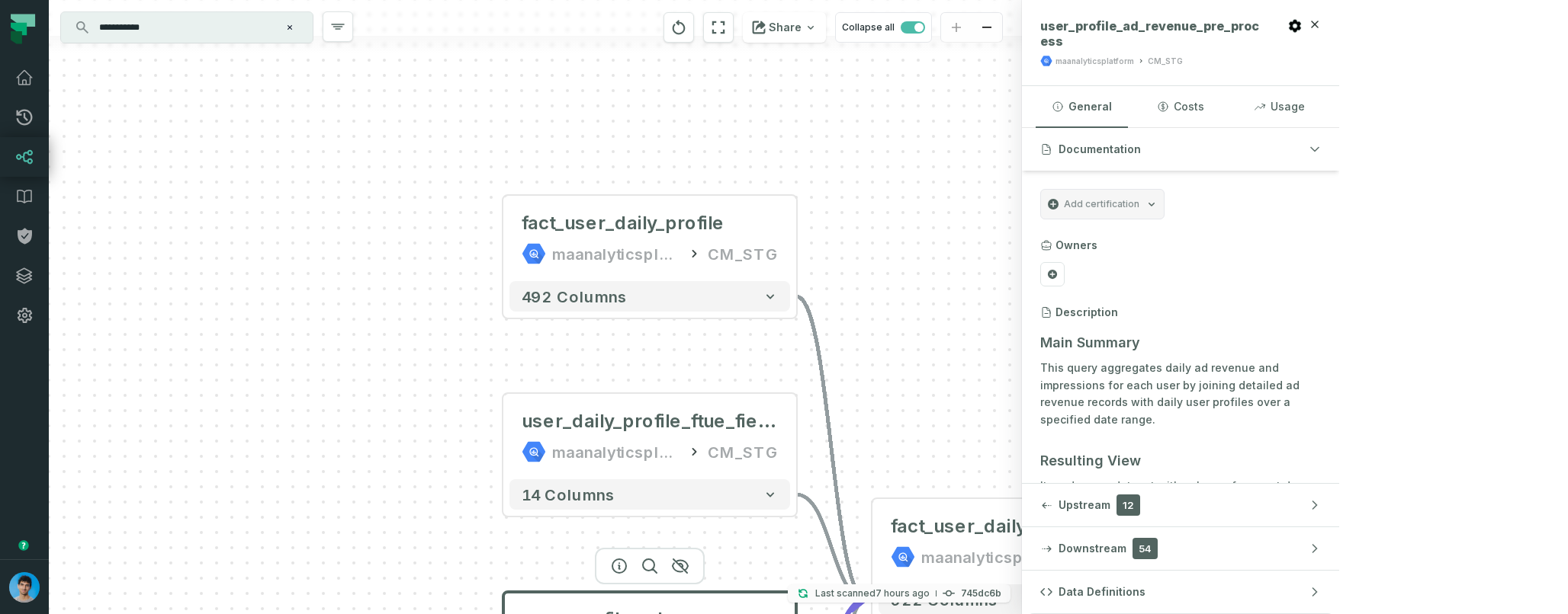
click at [1011, 602] on button "Last scanned 10/13/2025, 3:15:08 PM 745dc6b" at bounding box center [899, 594] width 223 height 18
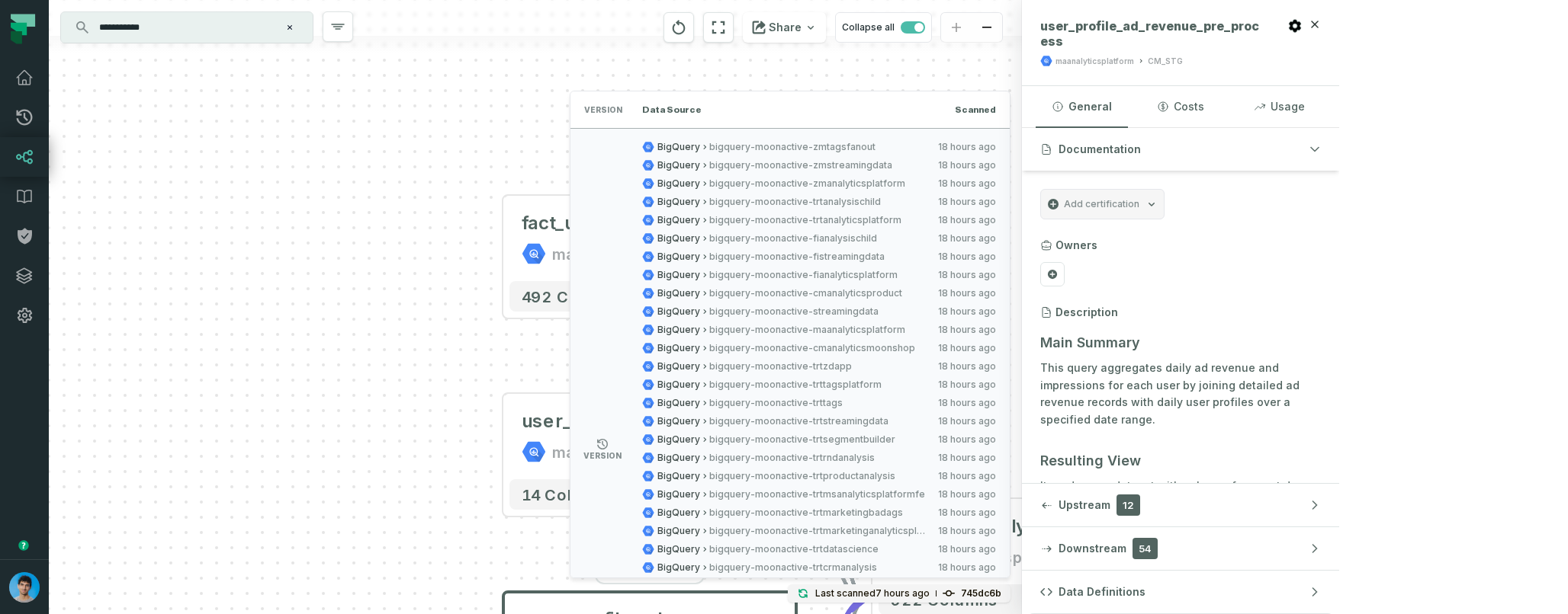
click at [426, 185] on div "+ fact_user_daily_profile maanalyticsplatform CM_STG + 492 columns + user_daily…" at bounding box center [535, 307] width 973 height 614
